Goal: Task Accomplishment & Management: Manage account settings

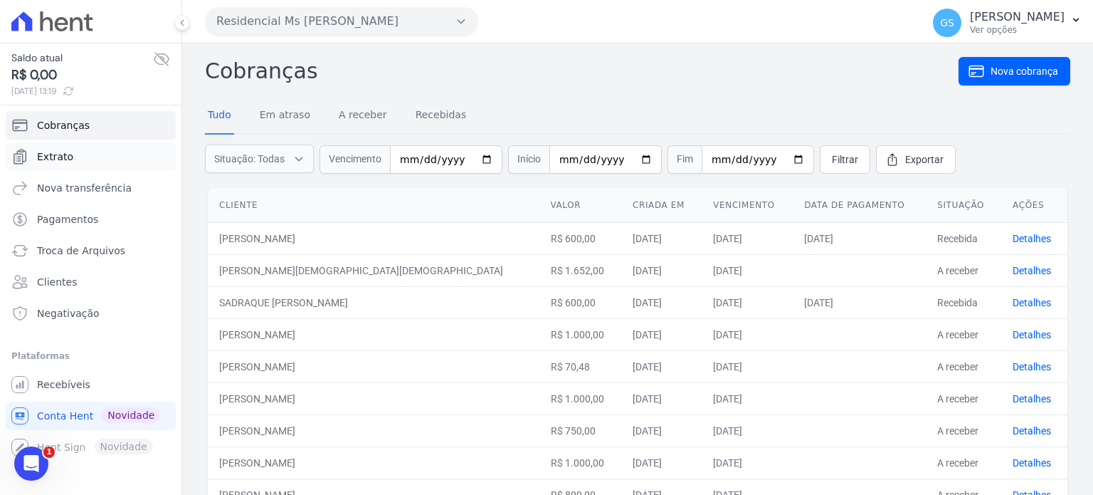
click at [101, 156] on link "Extrato" at bounding box center [91, 156] width 170 height 28
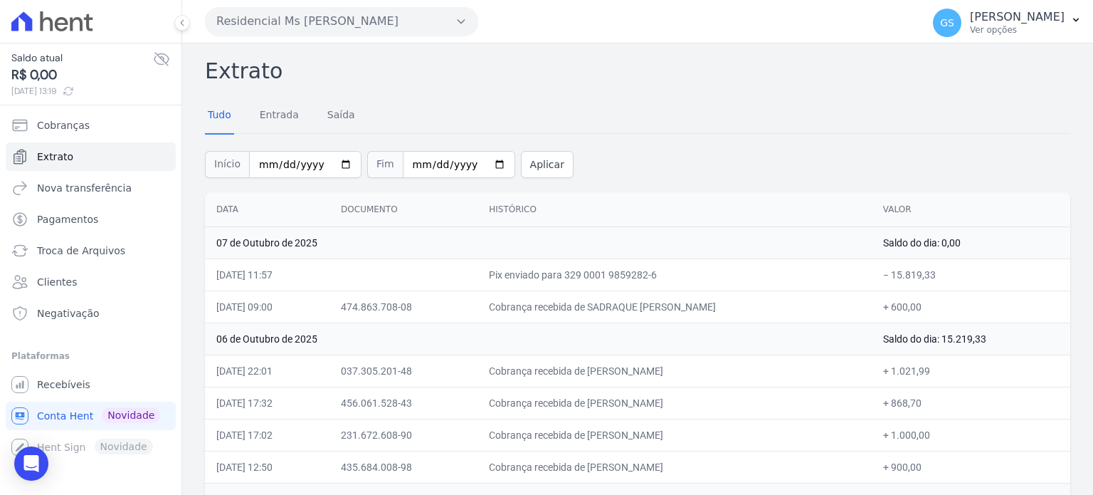
scroll to position [71, 0]
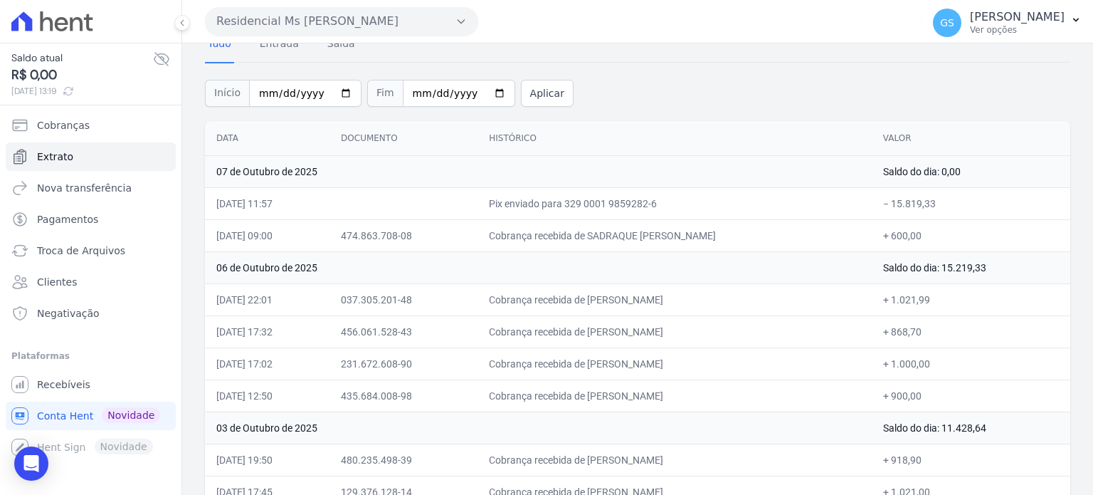
drag, startPoint x: 217, startPoint y: 204, endPoint x: 977, endPoint y: 191, distance: 760.2
click at [977, 191] on tr "07/10/2025, 11:57 Pix enviado para 329 0001 9859282-6 − 15.819,33" at bounding box center [637, 203] width 865 height 32
click at [976, 199] on td "− 15.819,33" at bounding box center [971, 203] width 199 height 32
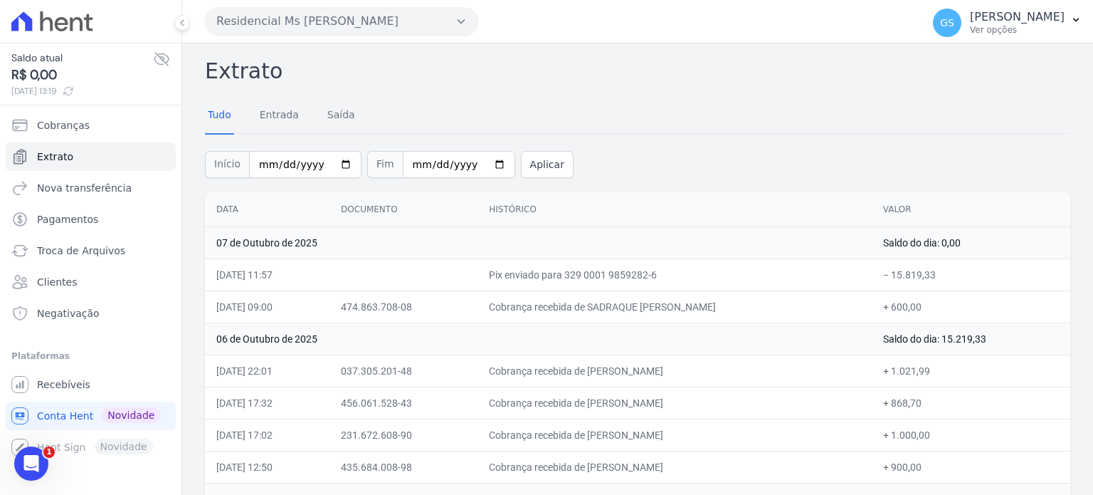
drag, startPoint x: 75, startPoint y: 16, endPoint x: 75, endPoint y: 4, distance: 12.1
click at [75, 16] on icon at bounding box center [52, 21] width 82 height 20
click at [65, 23] on icon at bounding box center [62, 24] width 14 height 14
click at [68, 416] on span "Conta Hent" at bounding box center [65, 415] width 56 height 14
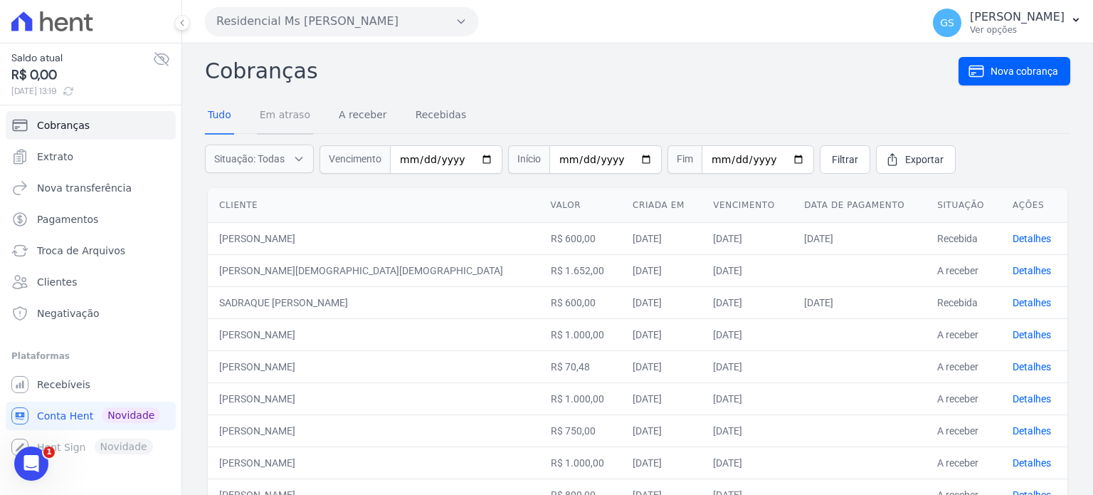
click at [287, 119] on link "Em atraso" at bounding box center [285, 115] width 56 height 37
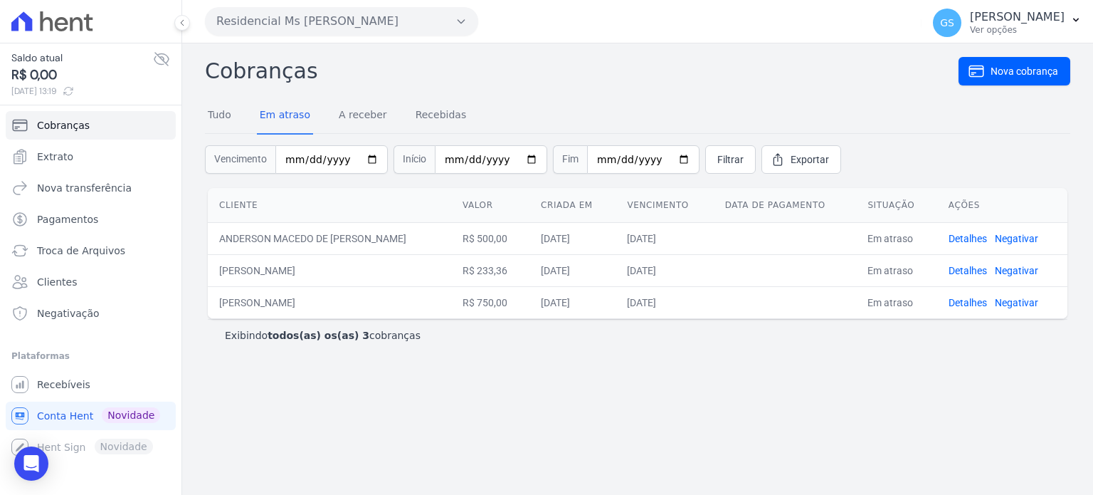
click at [329, 120] on div "Tudo Em atraso A receber Recebidas" at bounding box center [337, 115] width 264 height 37
click at [424, 116] on link "Recebidas" at bounding box center [441, 115] width 57 height 37
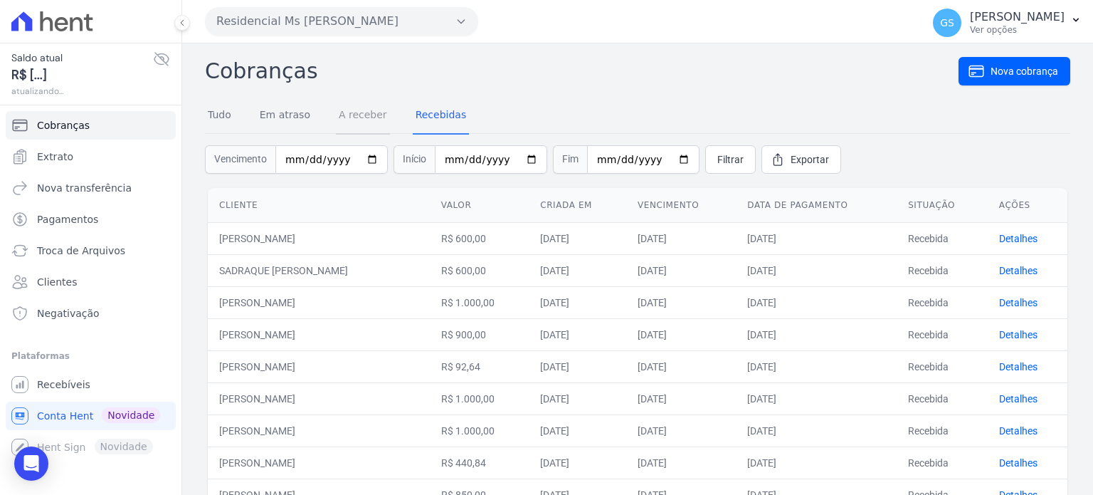
click at [346, 116] on link "A receber" at bounding box center [363, 115] width 54 height 37
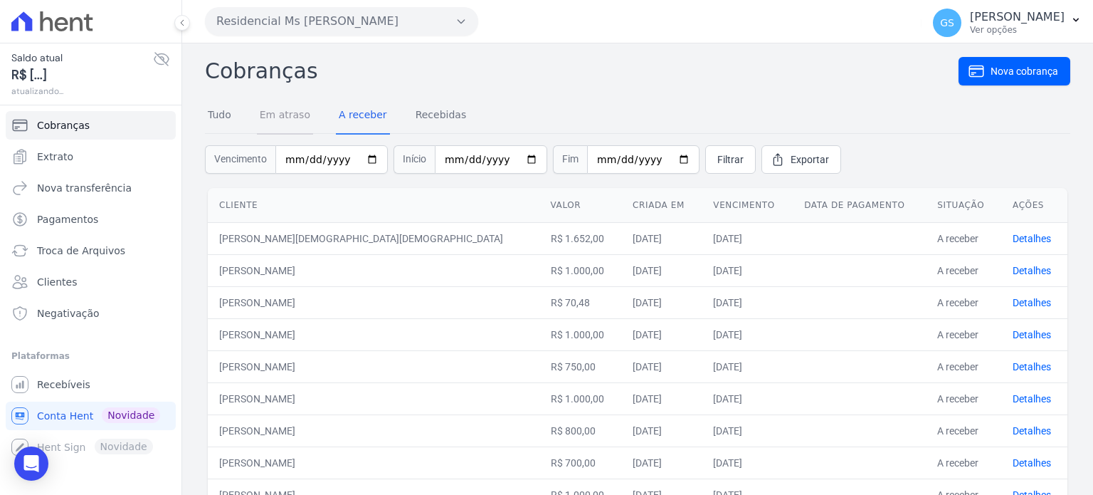
click at [288, 116] on link "Em atraso" at bounding box center [285, 115] width 56 height 37
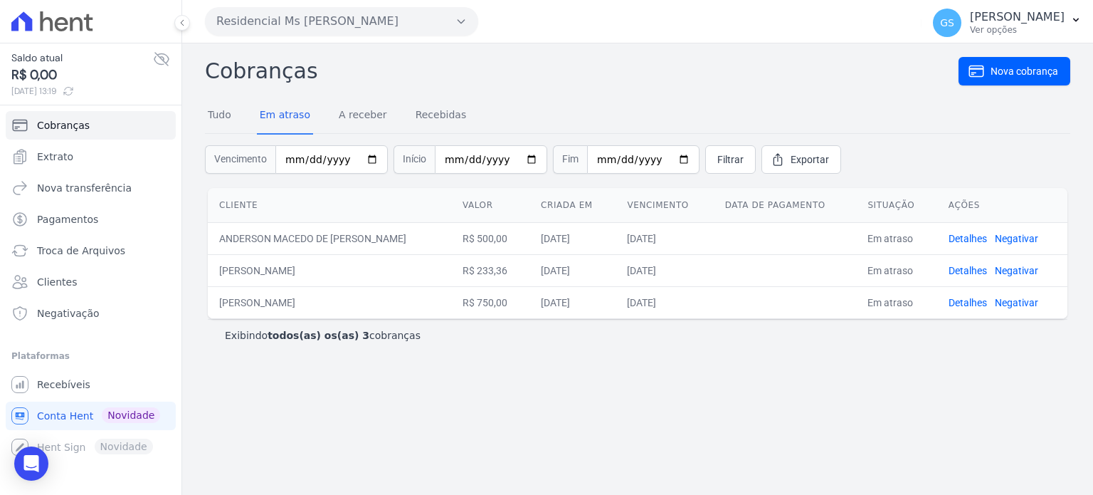
click at [473, 380] on div "Cobranças Nova cobrança Tudo Em atraso A receber Recebidas Vencimento Início Fi…" at bounding box center [637, 268] width 911 height 451
click at [96, 151] on link "Extrato" at bounding box center [91, 156] width 170 height 28
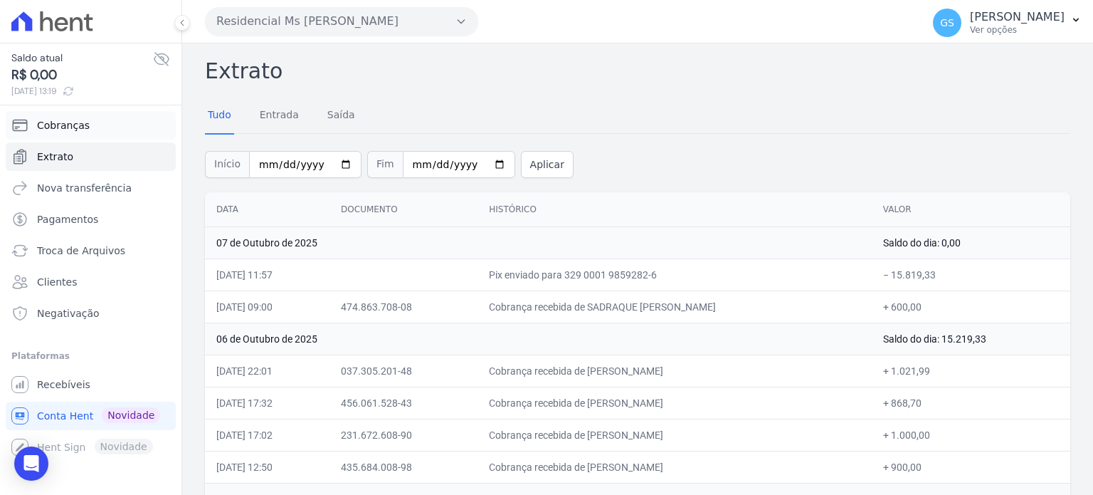
click at [86, 122] on link "Cobranças" at bounding box center [91, 125] width 170 height 28
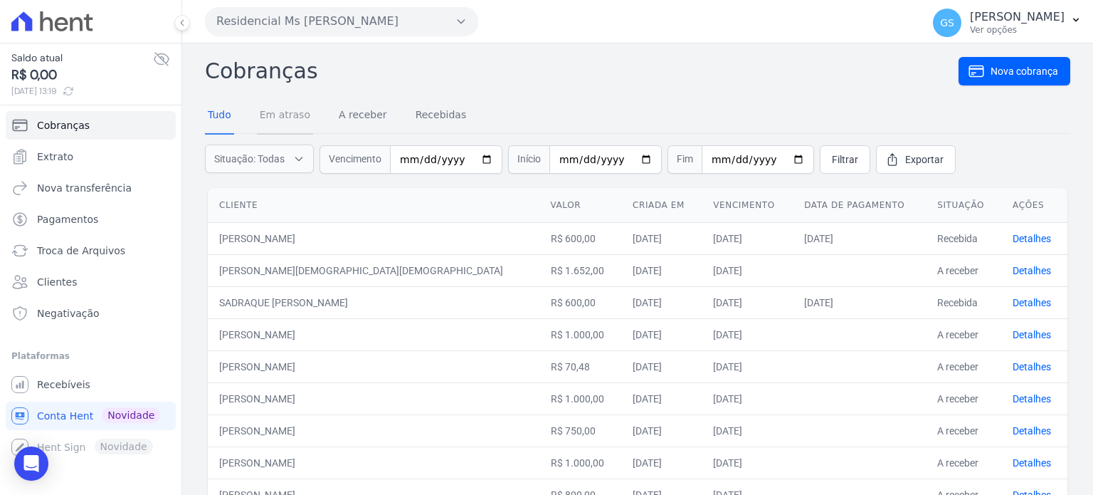
click at [302, 114] on link "Em atraso" at bounding box center [285, 115] width 56 height 37
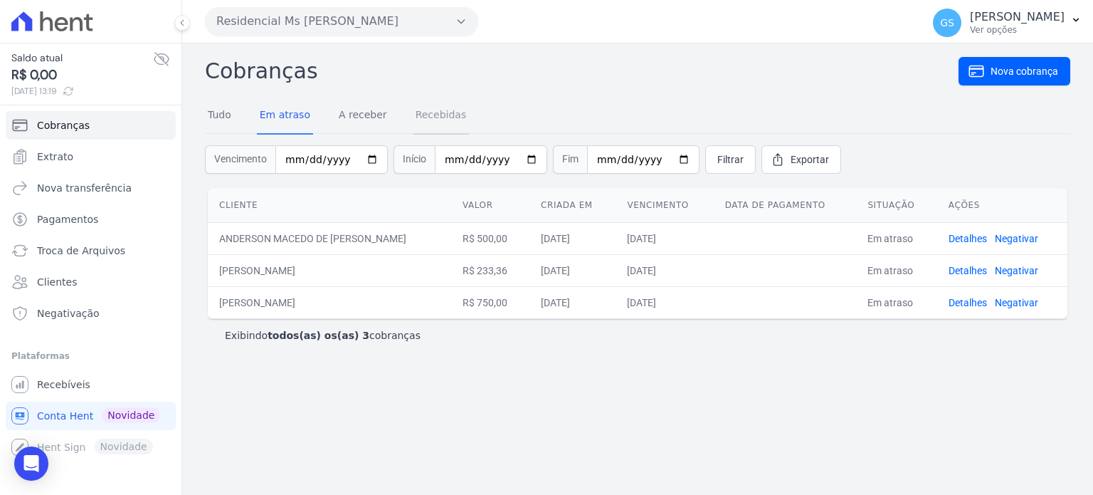
click at [438, 117] on link "Recebidas" at bounding box center [441, 115] width 57 height 37
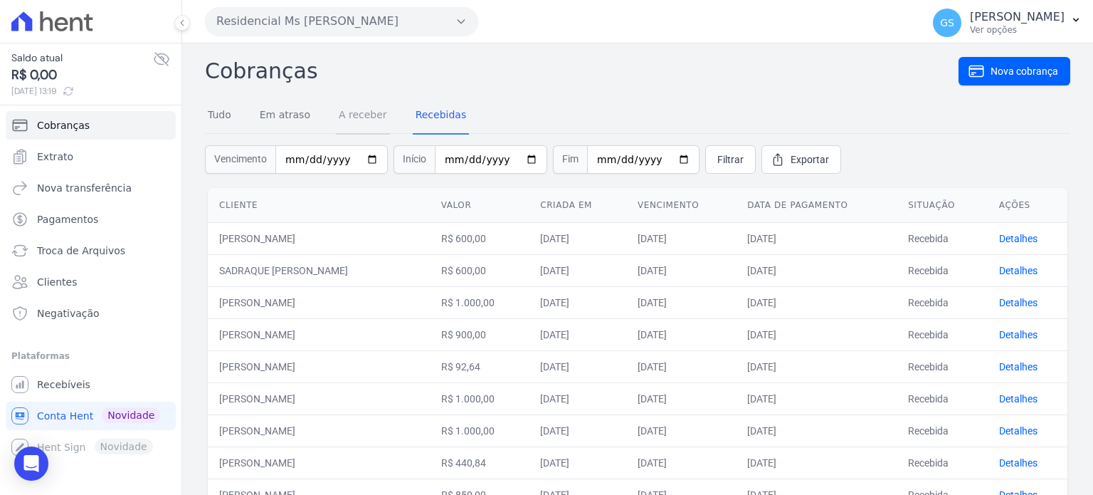
click at [372, 119] on link "A receber" at bounding box center [363, 115] width 54 height 37
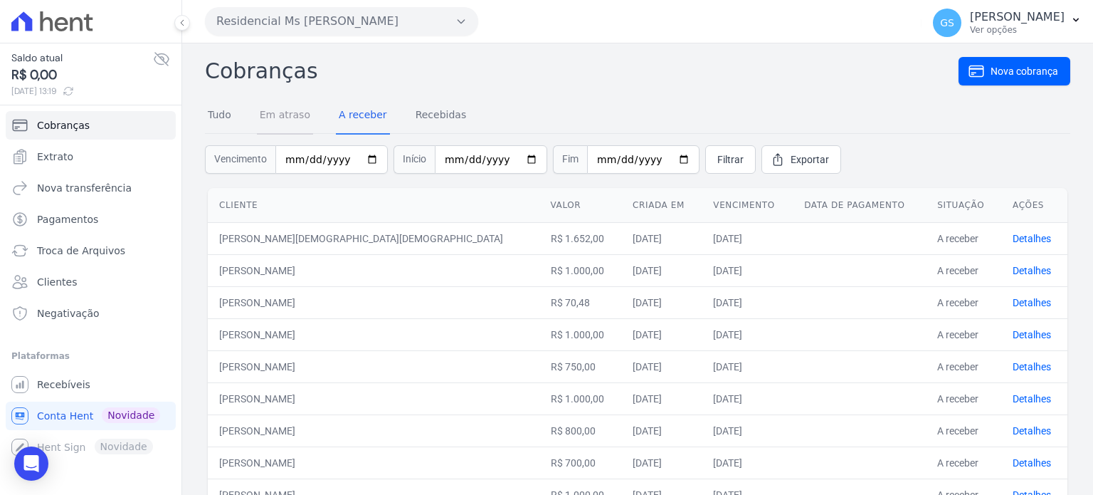
click at [293, 115] on link "Em atraso" at bounding box center [285, 115] width 56 height 37
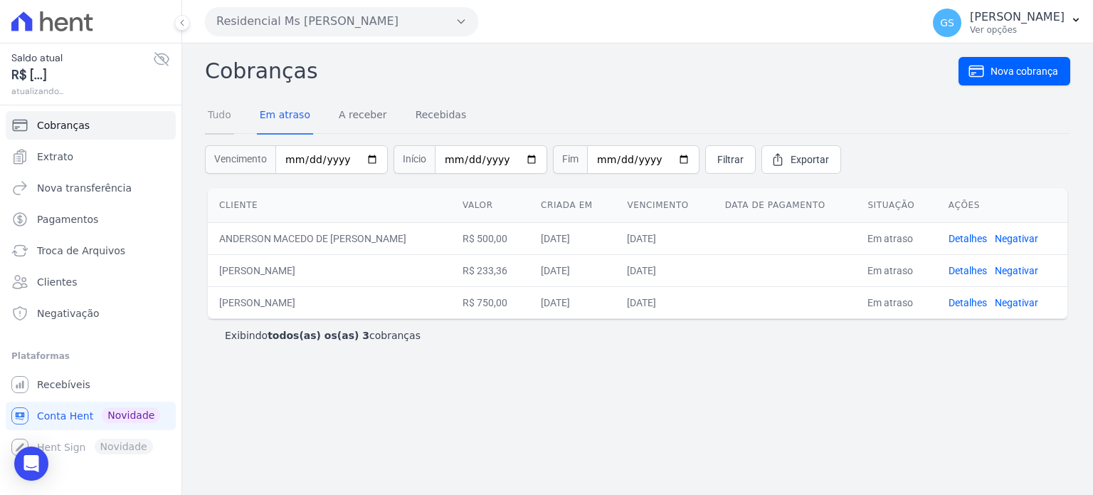
click at [219, 115] on link "Tudo" at bounding box center [219, 115] width 29 height 37
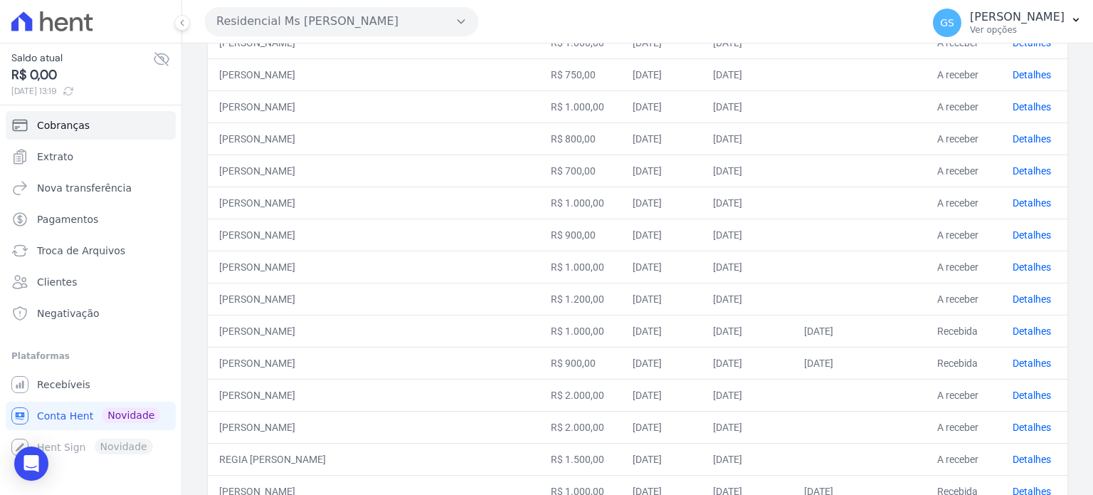
scroll to position [588, 0]
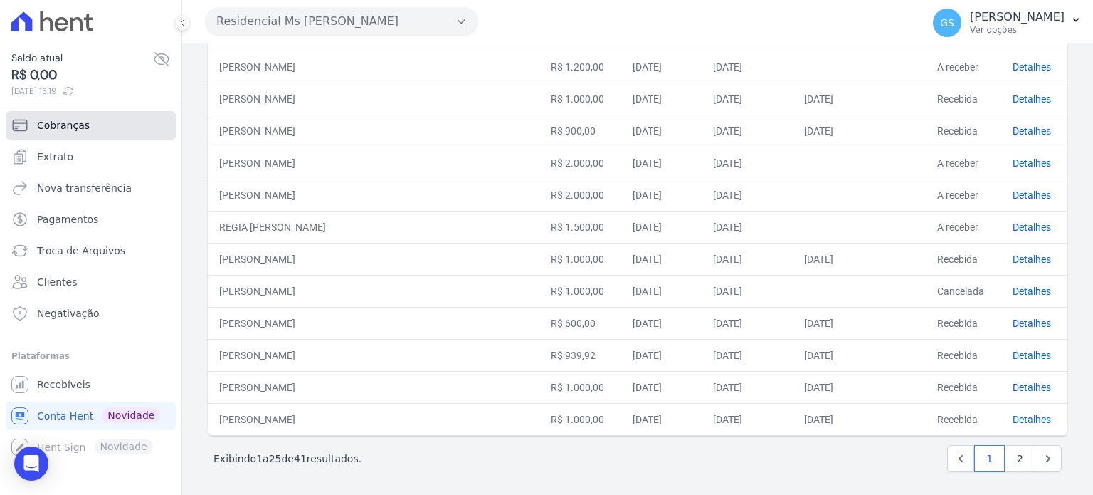
click at [100, 130] on link "Cobranças" at bounding box center [91, 125] width 170 height 28
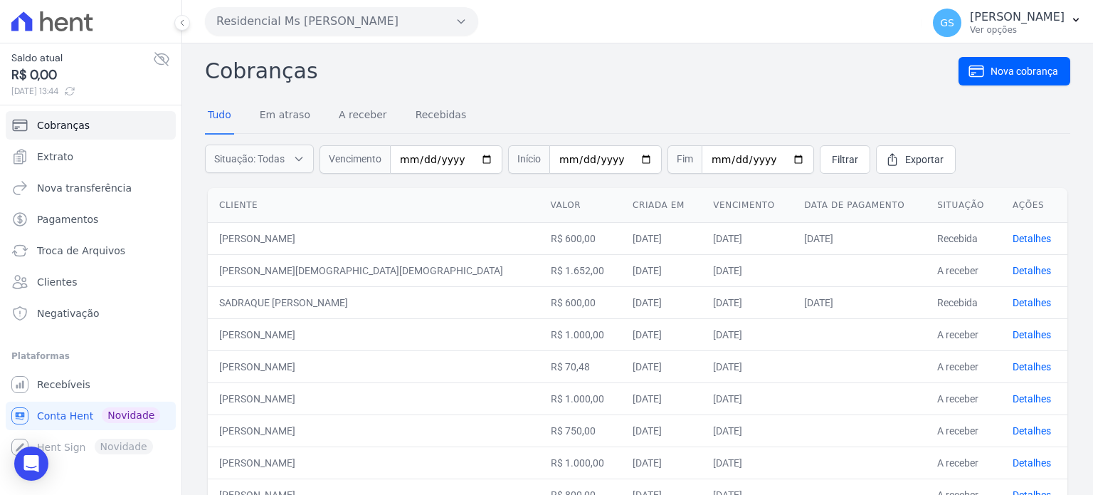
click at [636, 73] on h2 "Cobranças" at bounding box center [582, 71] width 754 height 32
drag, startPoint x: 0, startPoint y: 0, endPoint x: 286, endPoint y: 112, distance: 307.1
click at [286, 112] on link "Em atraso" at bounding box center [285, 115] width 56 height 37
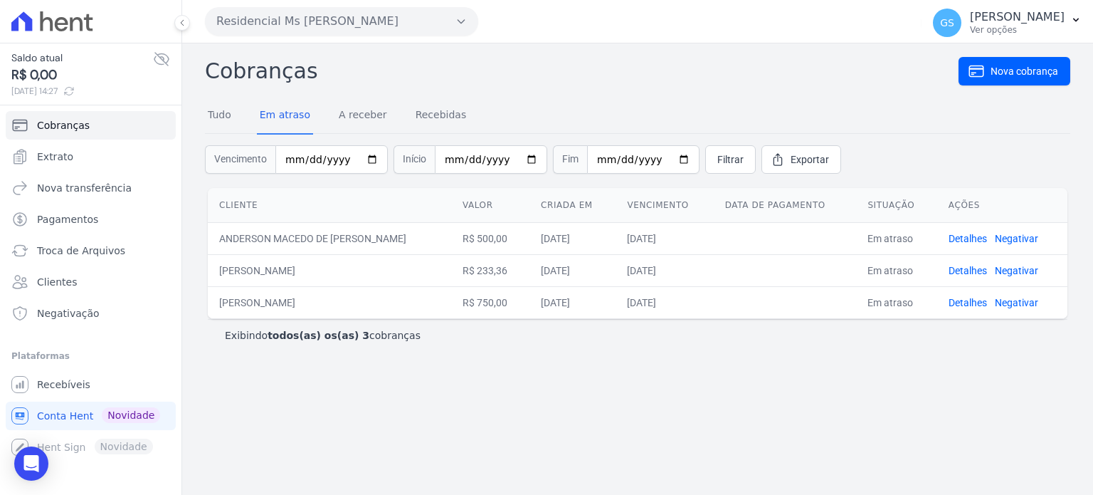
click at [312, 238] on td "ANDERSON MACEDO DE [PERSON_NAME]" at bounding box center [329, 238] width 243 height 32
